Goal: Task Accomplishment & Management: Use online tool/utility

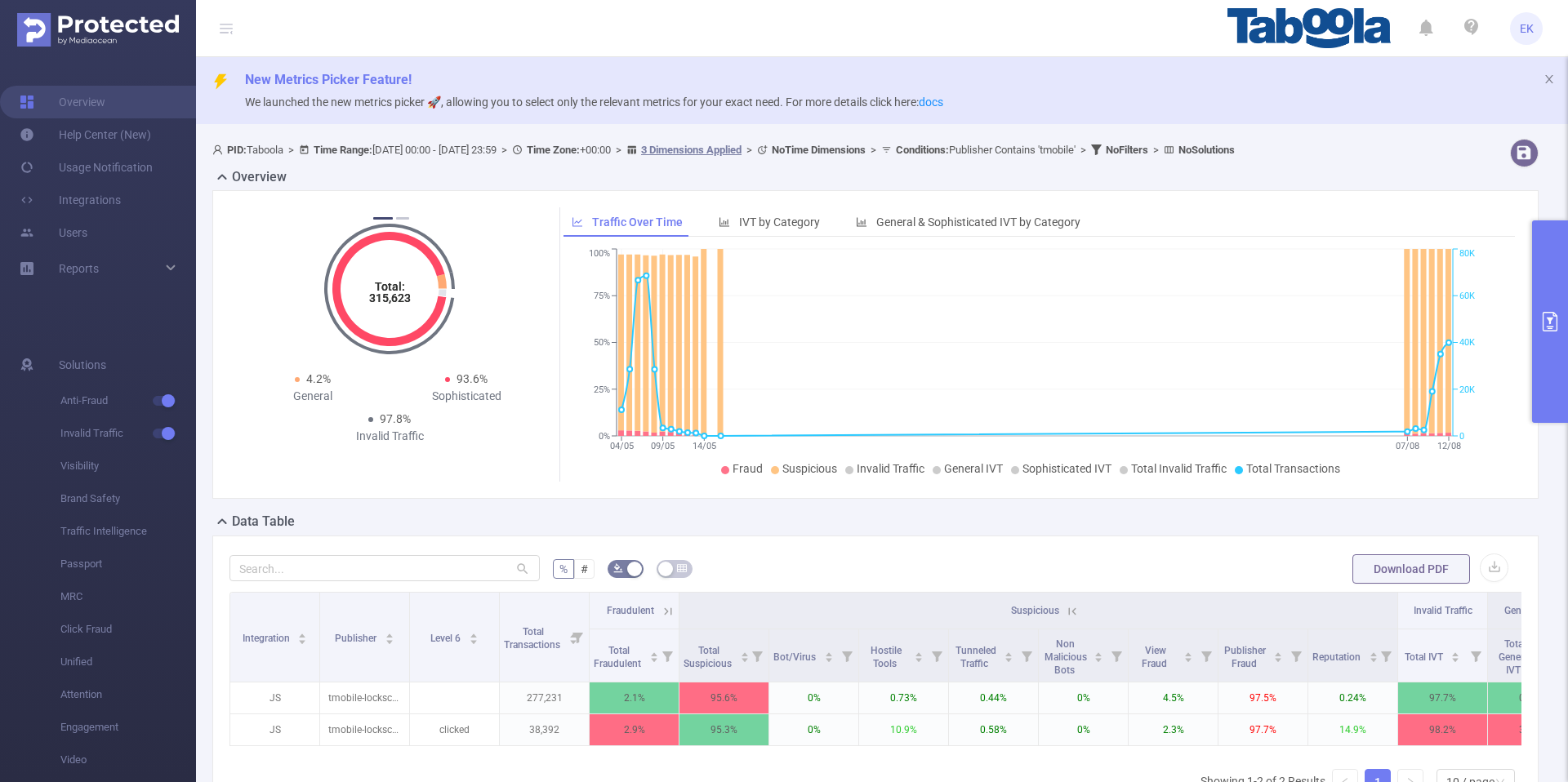
scroll to position [81, 0]
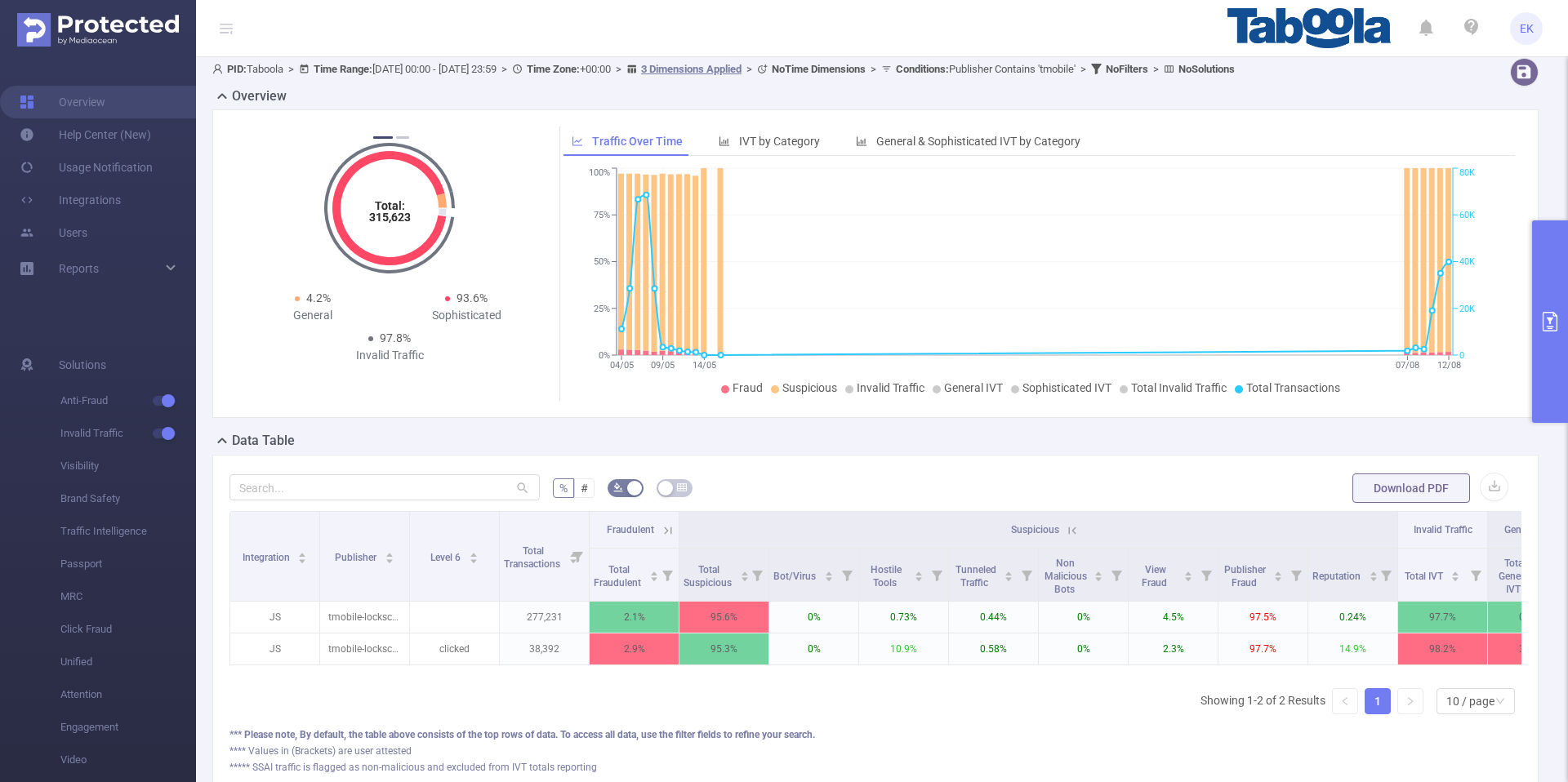
click at [1537, 291] on button "primary" at bounding box center [1550, 321] width 36 height 202
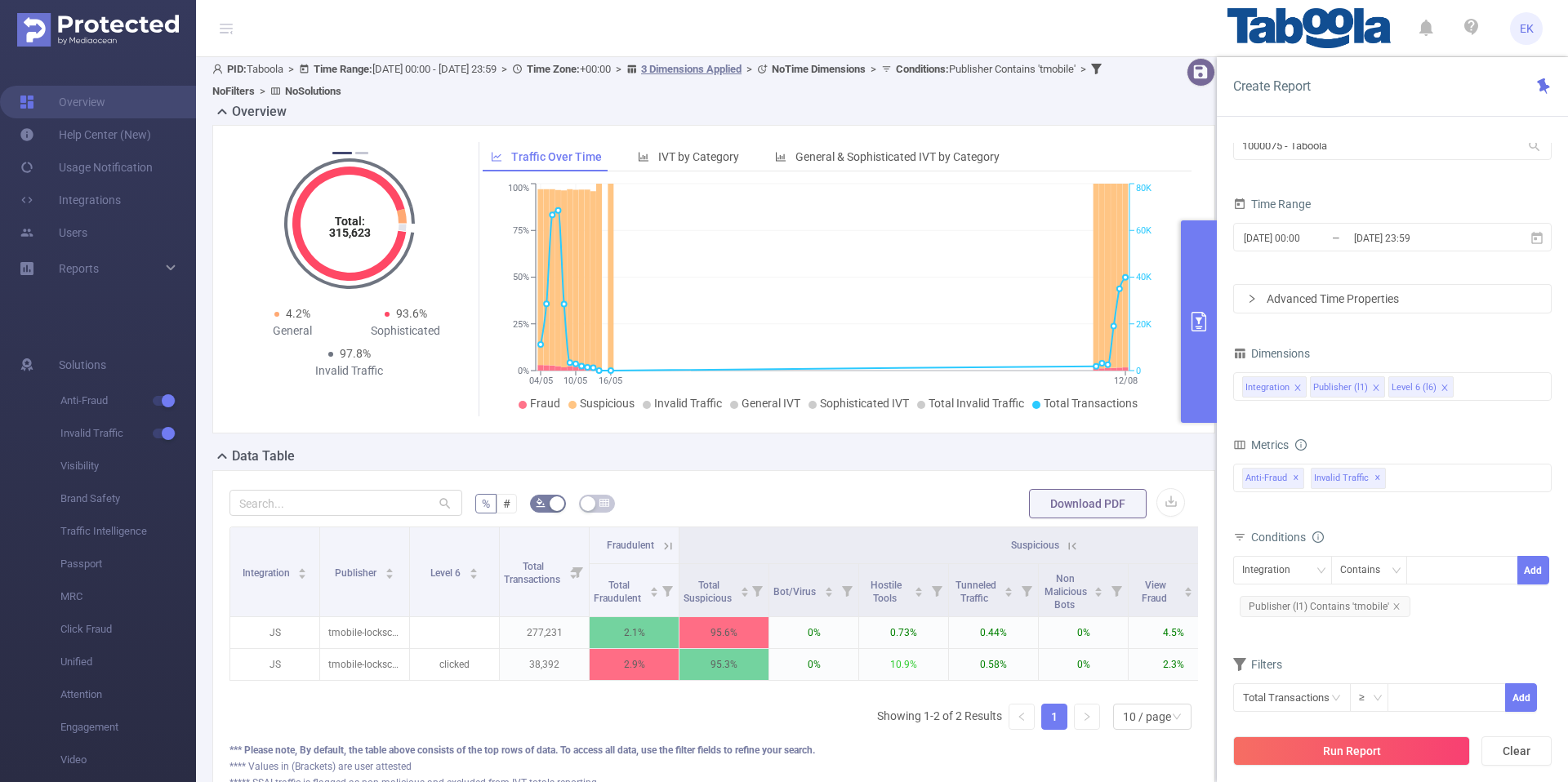
click at [1351, 734] on div "Run Report Clear" at bounding box center [1392, 750] width 351 height 62
click at [1344, 752] on button "Run Report" at bounding box center [1352, 751] width 237 height 30
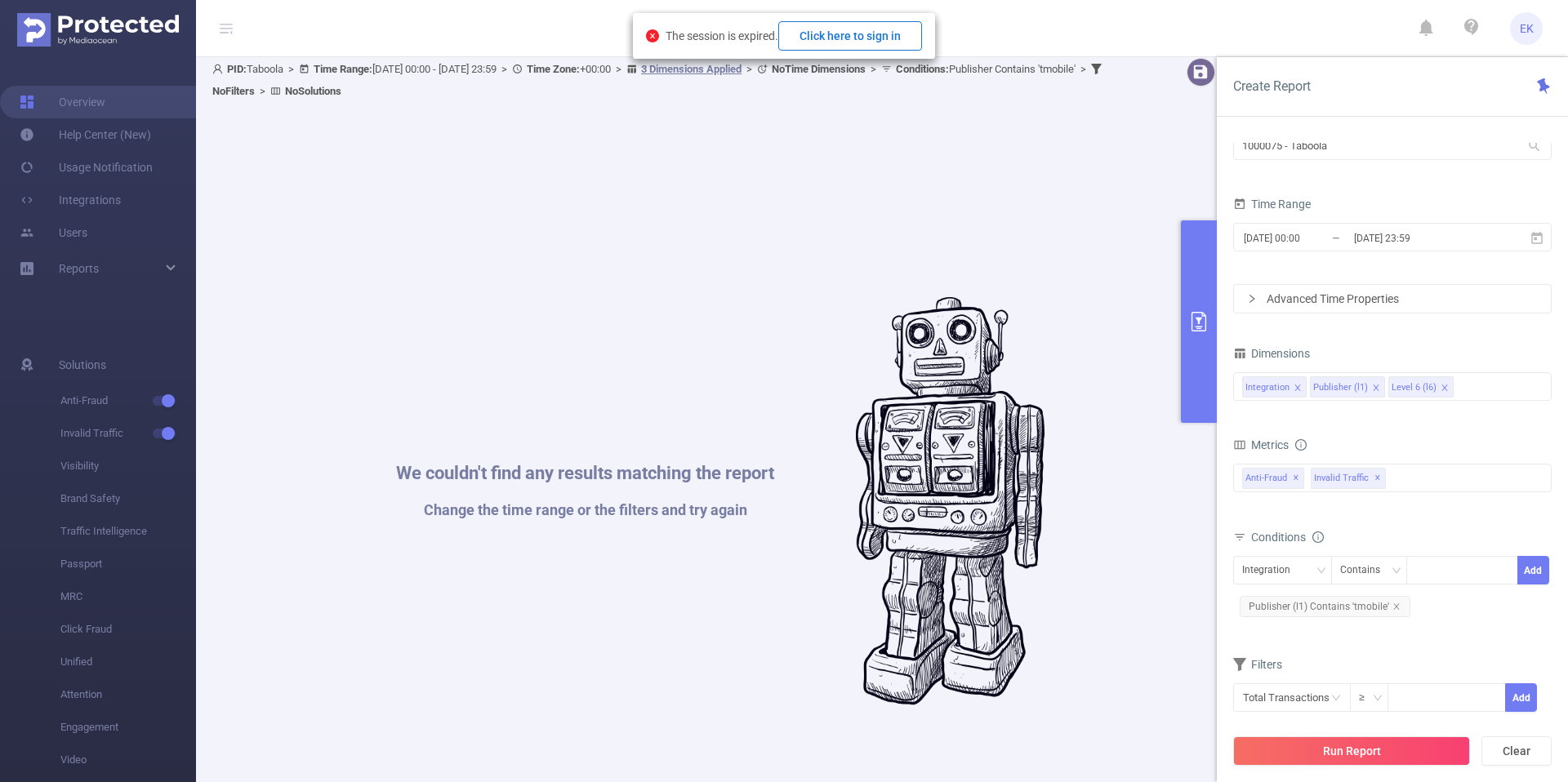
click at [814, 37] on button "Click here to sign in" at bounding box center [850, 36] width 144 height 30
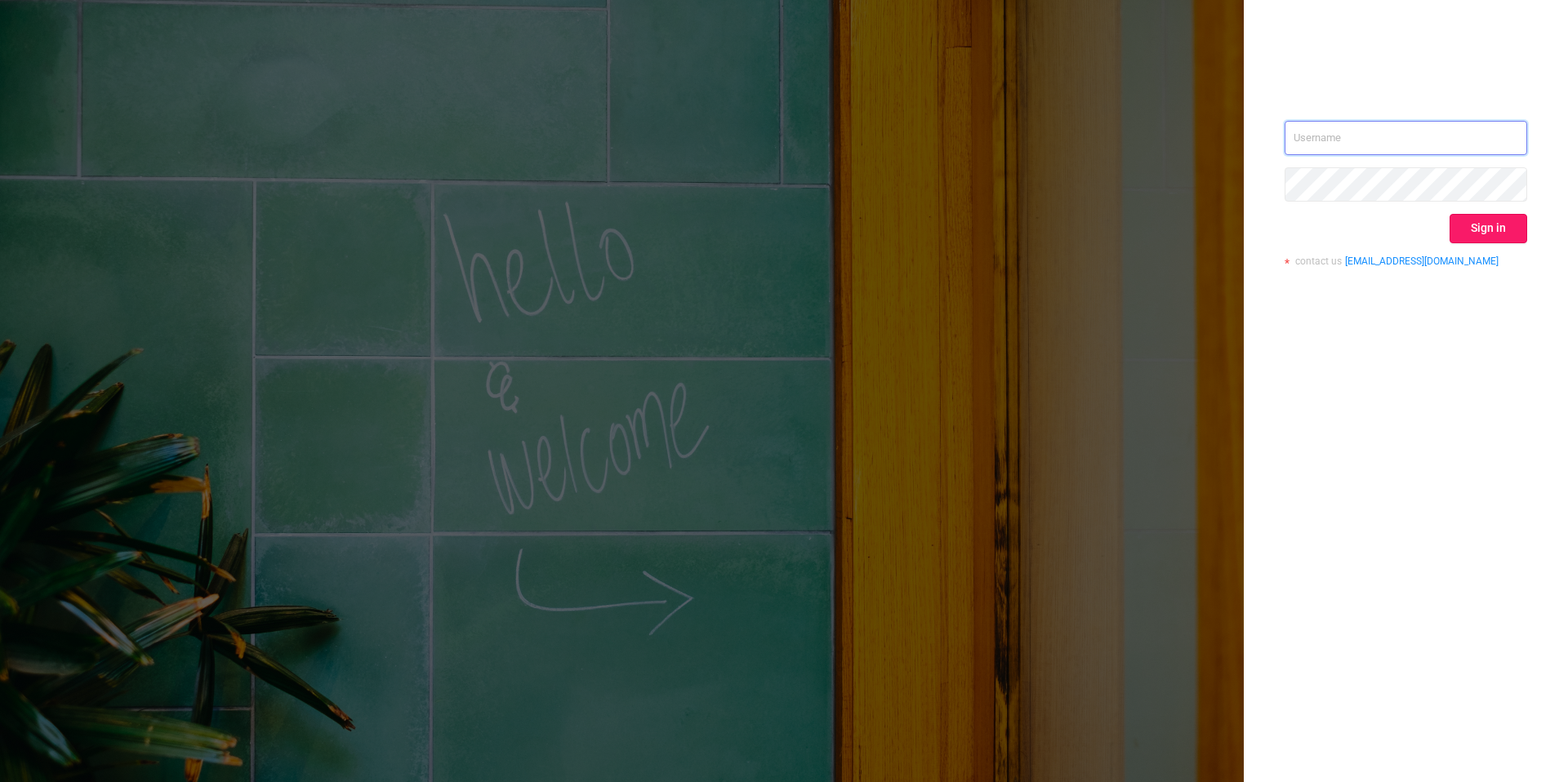
type input "[EMAIL_ADDRESS][DOMAIN_NAME]"
click at [1488, 232] on button "Sign in" at bounding box center [1488, 229] width 78 height 30
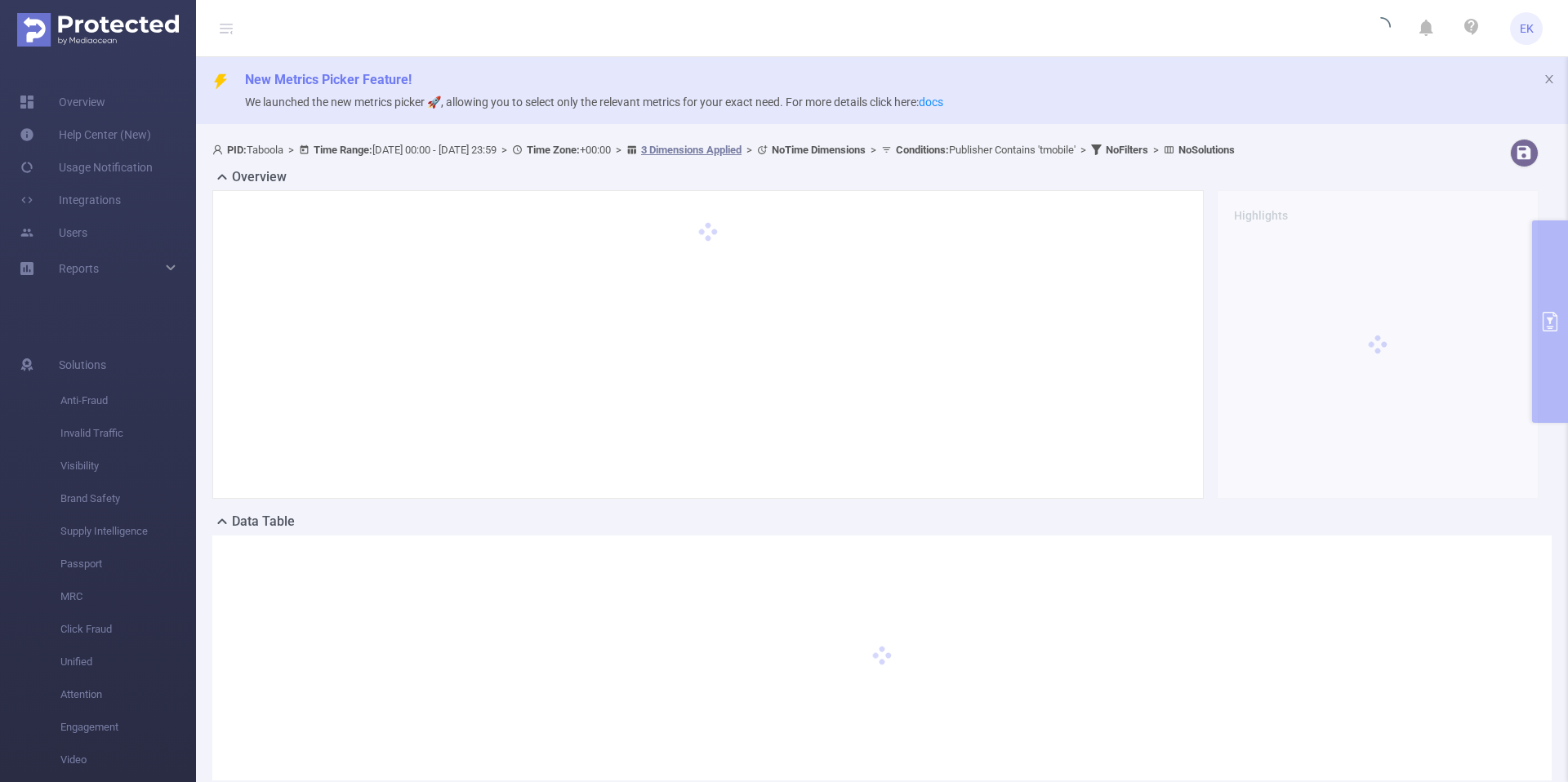
click at [134, 34] on img at bounding box center [98, 30] width 162 height 33
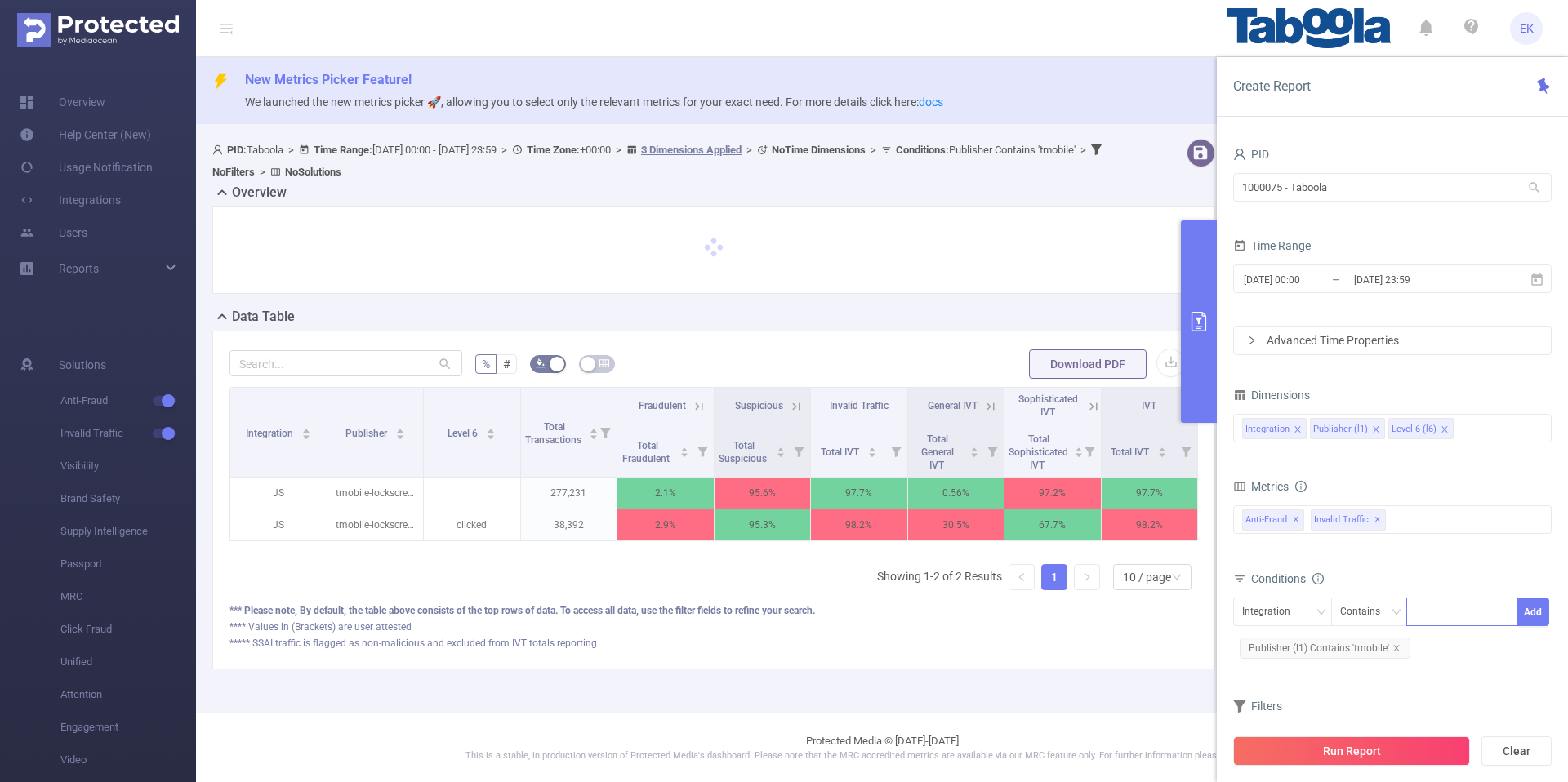
click at [1451, 609] on div at bounding box center [1462, 611] width 94 height 27
paste input "infonews2u"
type input "infonews2u"
click at [1249, 616] on div "Integration" at bounding box center [1272, 611] width 60 height 27
drag, startPoint x: 1271, startPoint y: 674, endPoint x: 1287, endPoint y: 669, distance: 16.8
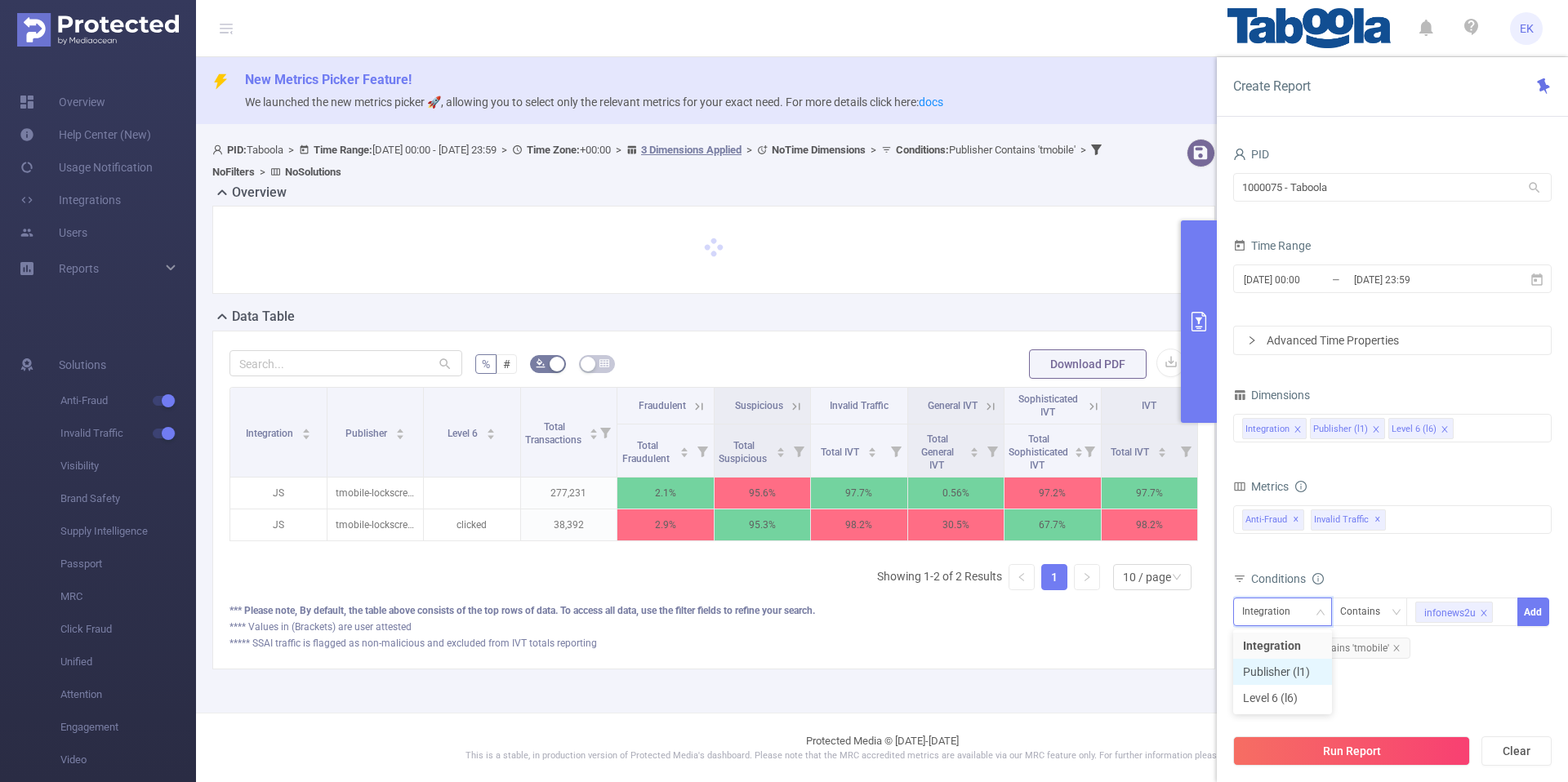
click at [1271, 674] on li "Publisher (l1)" at bounding box center [1282, 672] width 99 height 26
click at [1529, 604] on button "Add" at bounding box center [1533, 611] width 32 height 29
click at [1392, 645] on icon "icon: close" at bounding box center [1395, 648] width 8 height 8
click at [1536, 282] on icon at bounding box center [1536, 279] width 15 height 15
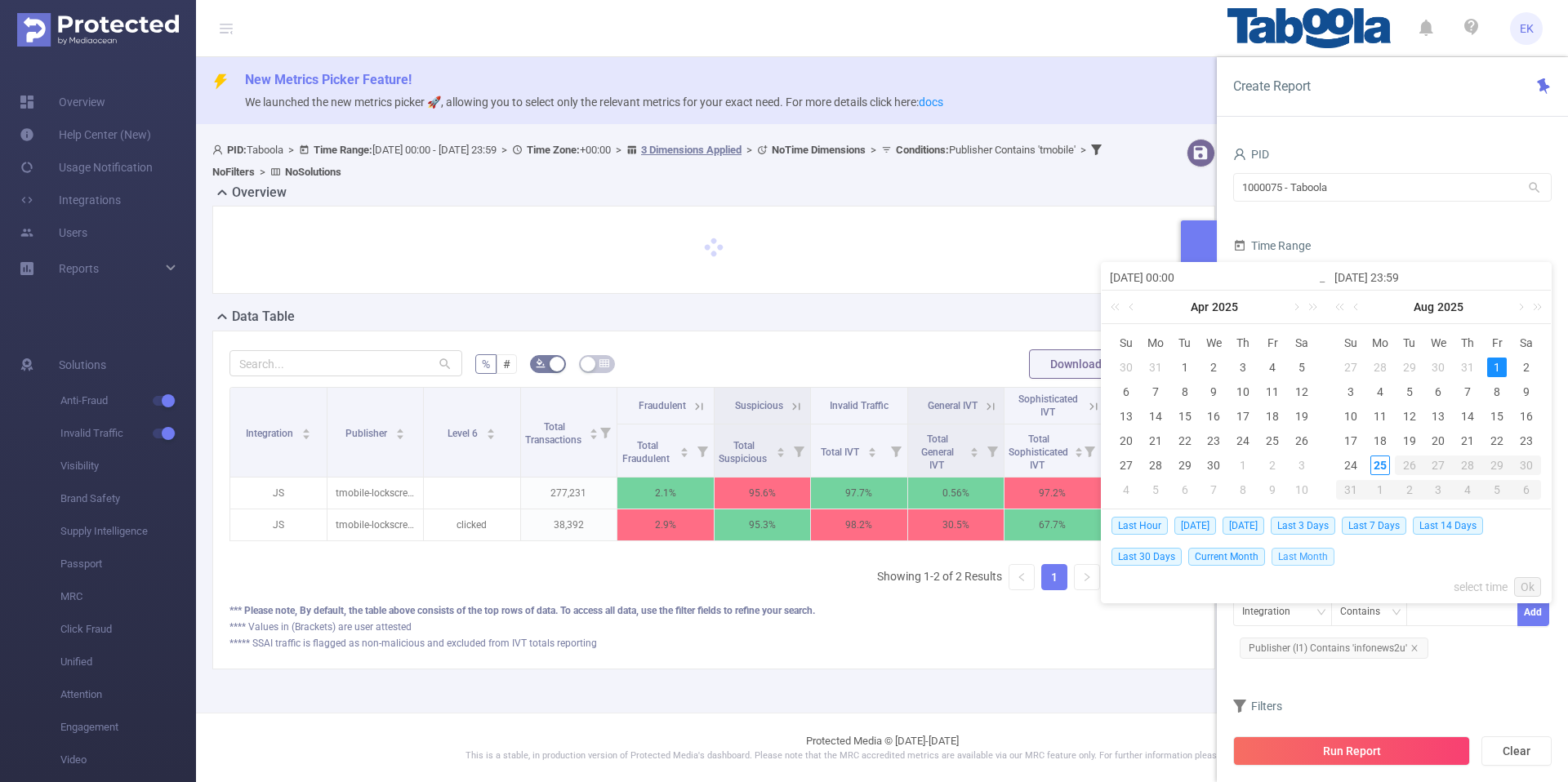
click at [1302, 553] on span "Last Month" at bounding box center [1303, 557] width 63 height 18
type input "[DATE] 00:00"
type input "[DATE] 23:59"
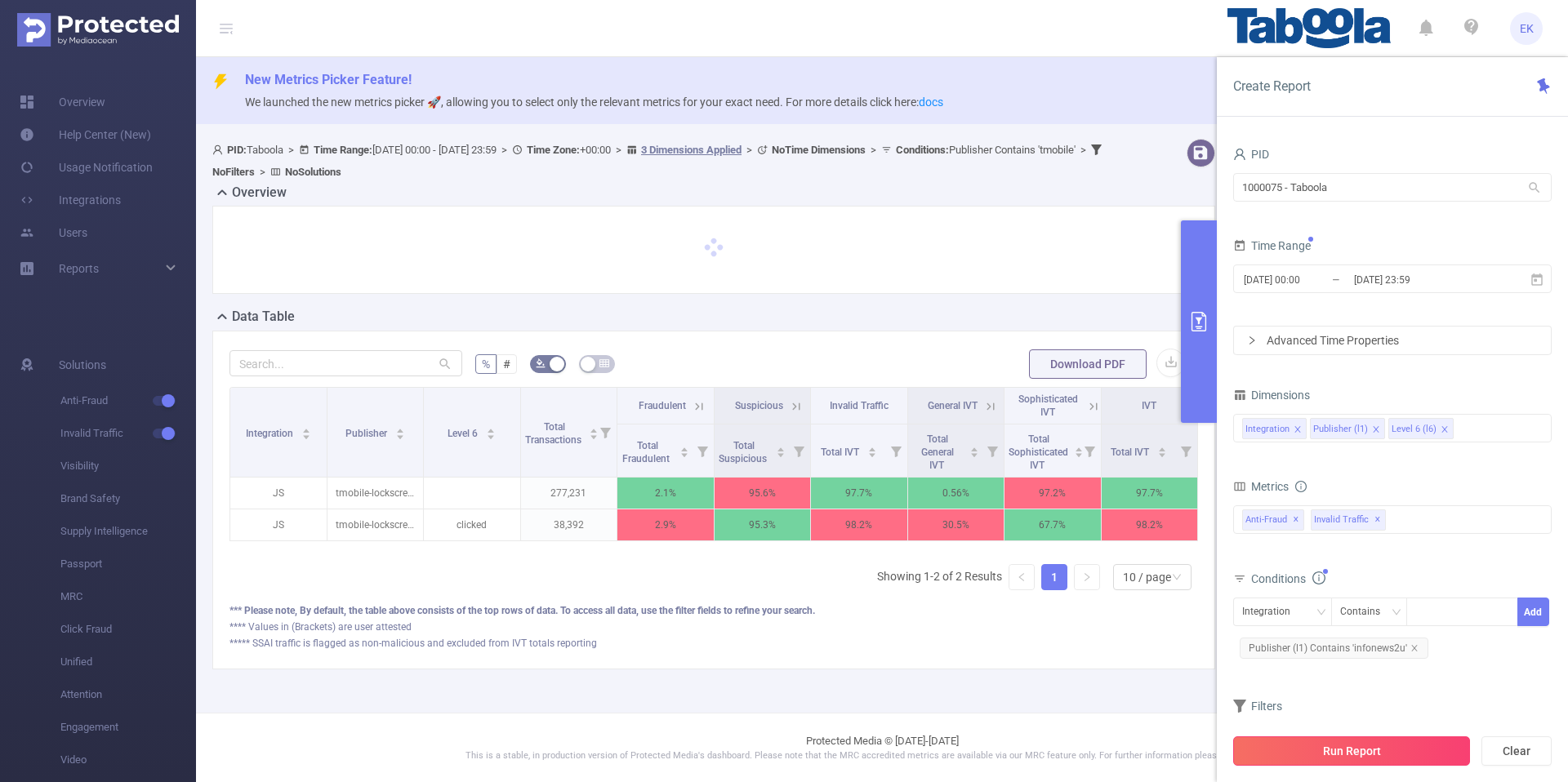
click at [1342, 762] on button "Run Report" at bounding box center [1352, 751] width 237 height 30
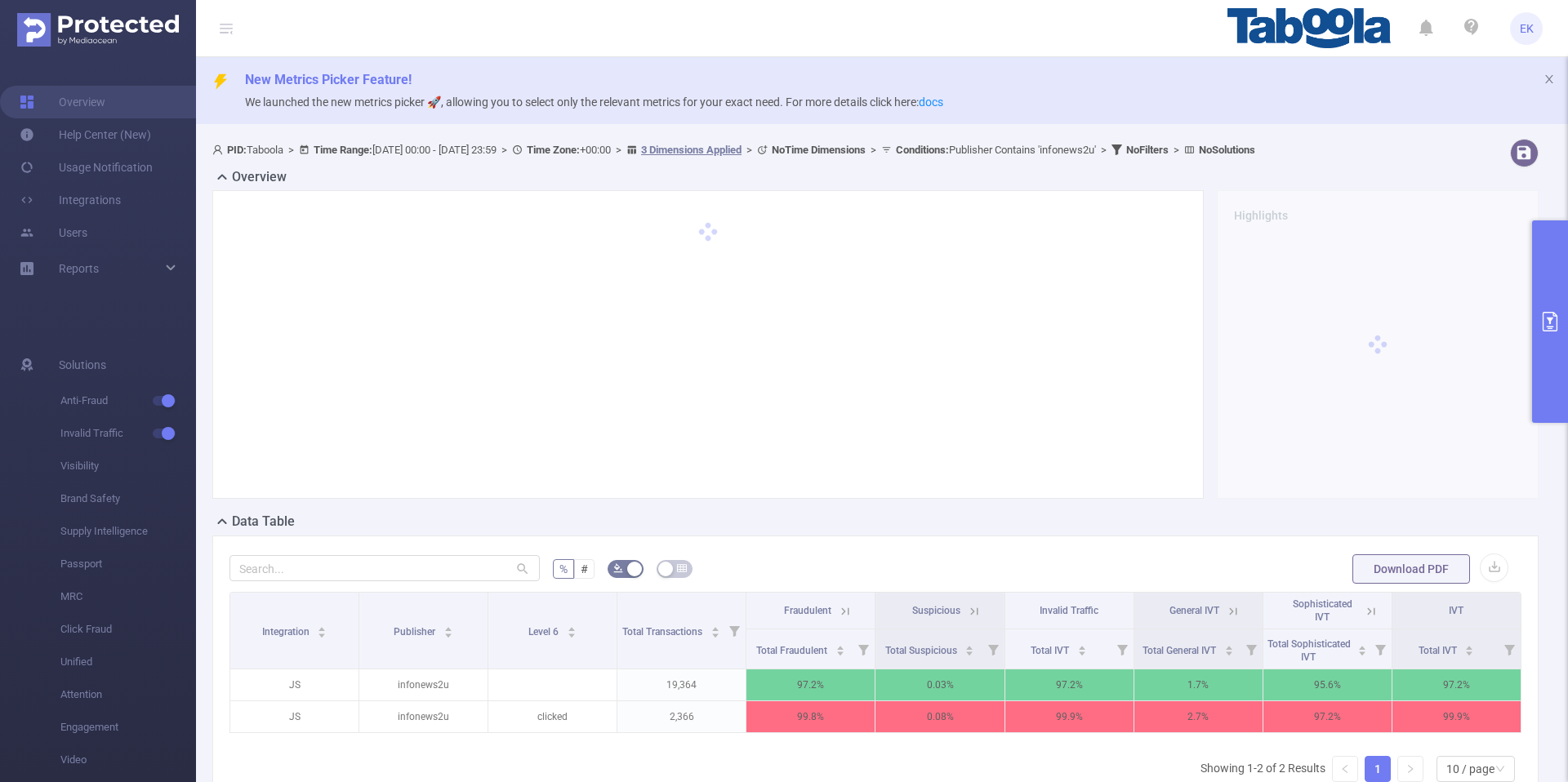
click at [841, 613] on icon at bounding box center [844, 611] width 7 height 7
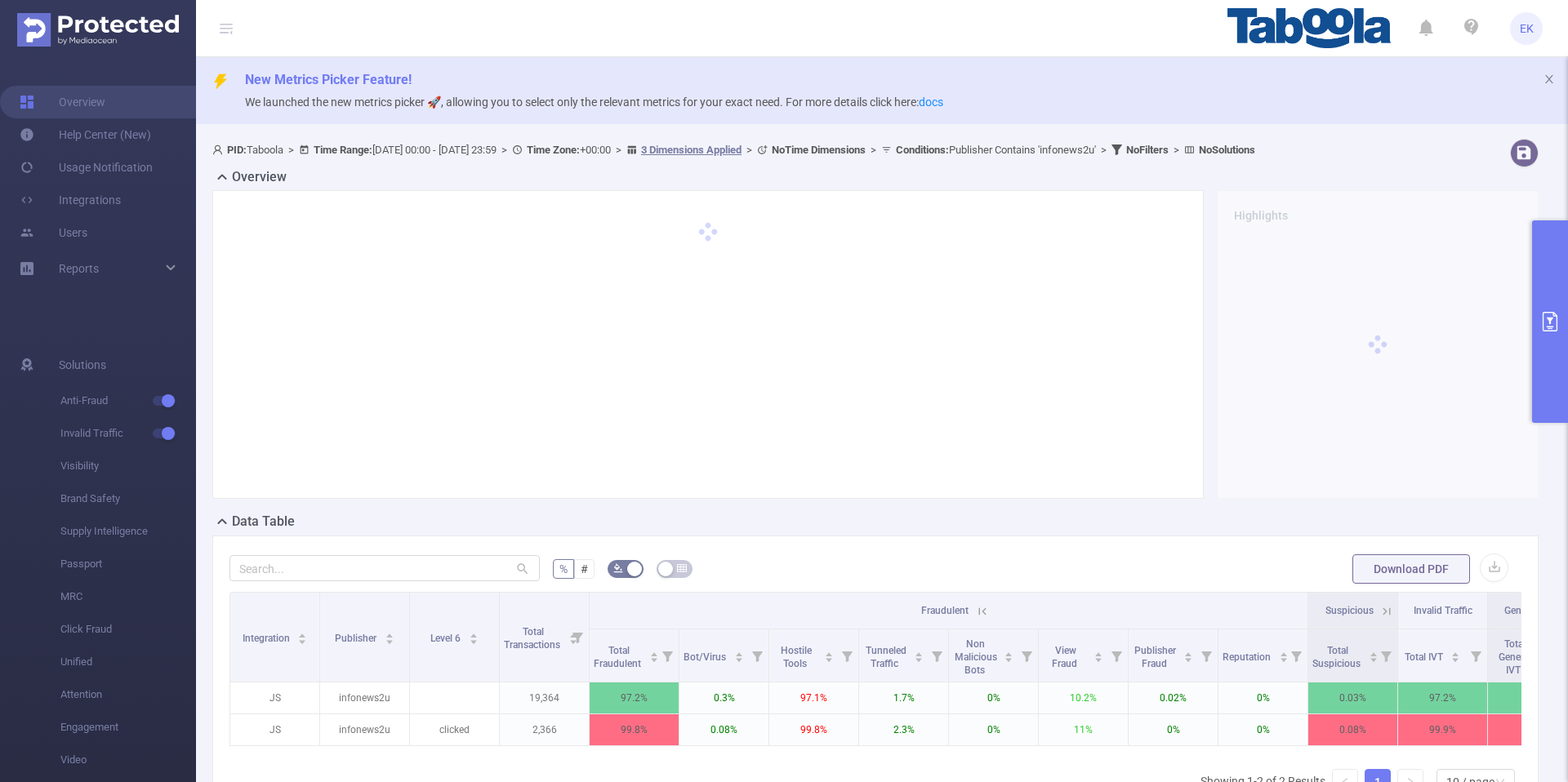
scroll to position [0, 251]
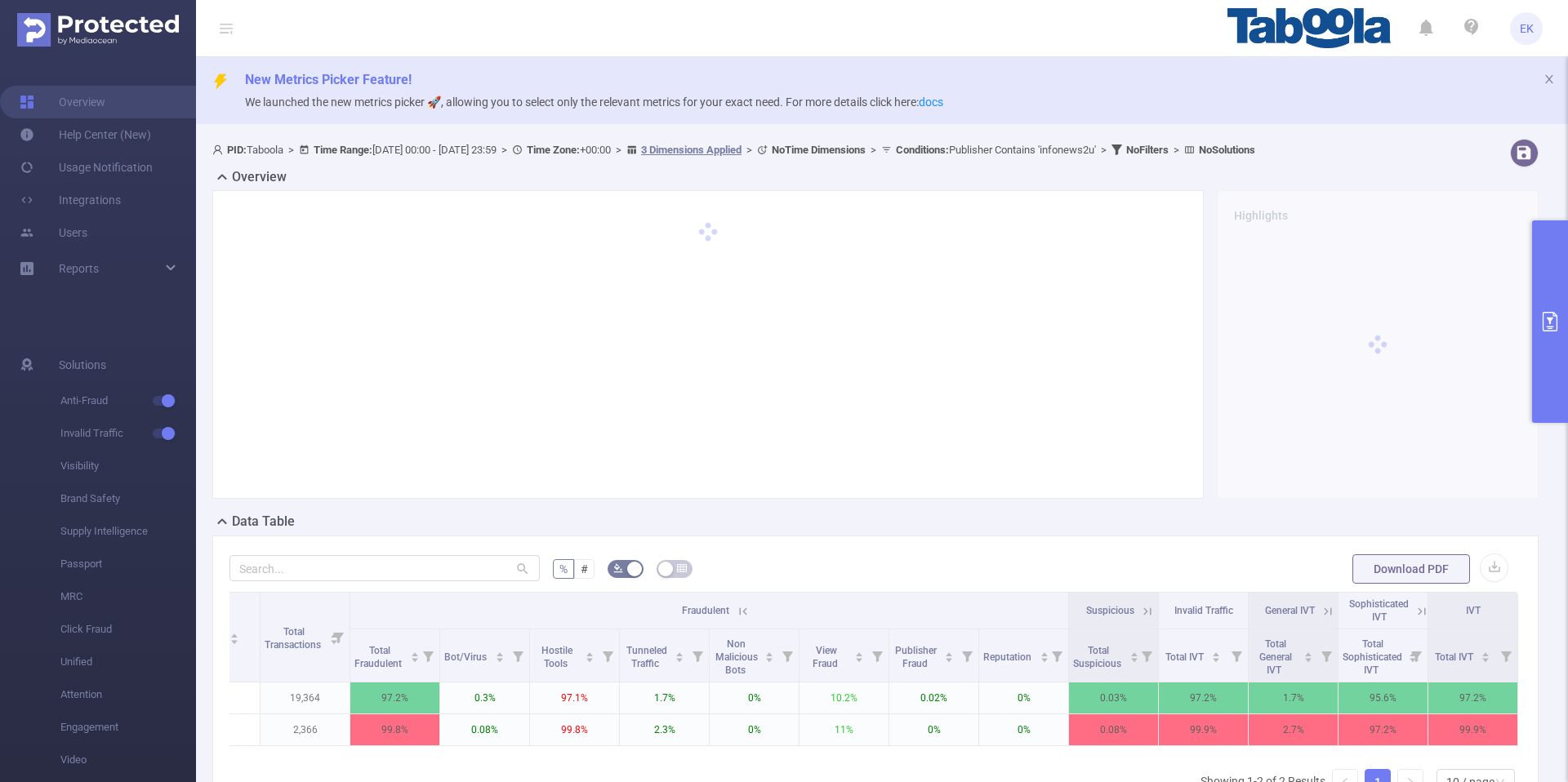
click at [1428, 614] on th "IVT" at bounding box center [1473, 611] width 90 height 37
click at [1415, 615] on icon at bounding box center [1422, 611] width 15 height 15
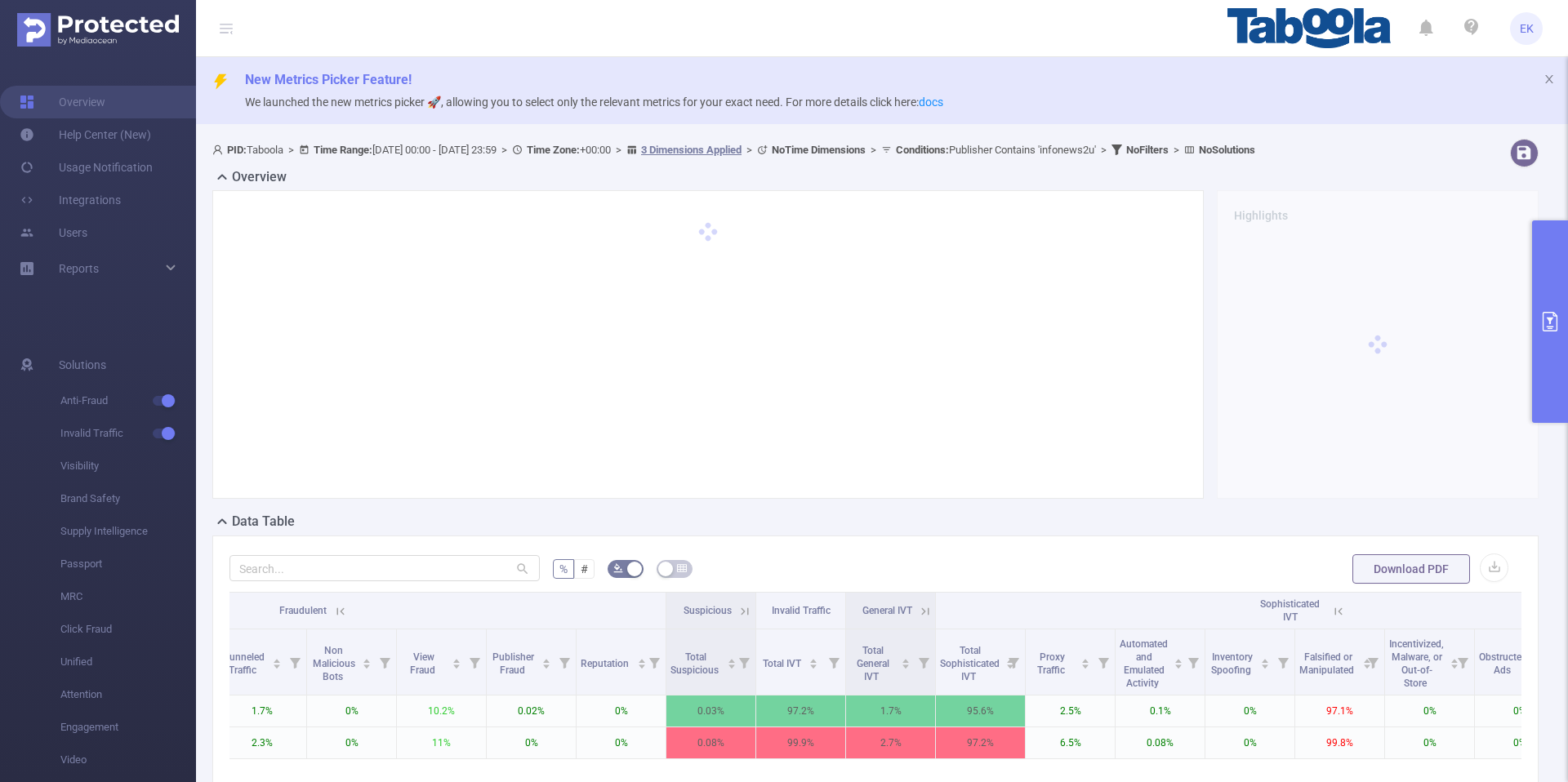
scroll to position [0, 649]
